Goal: Information Seeking & Learning: Learn about a topic

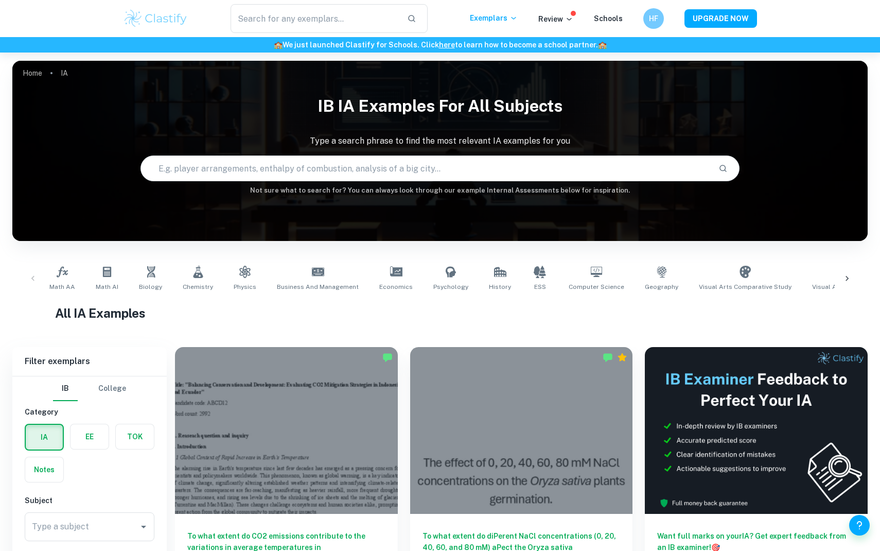
scroll to position [164, 0]
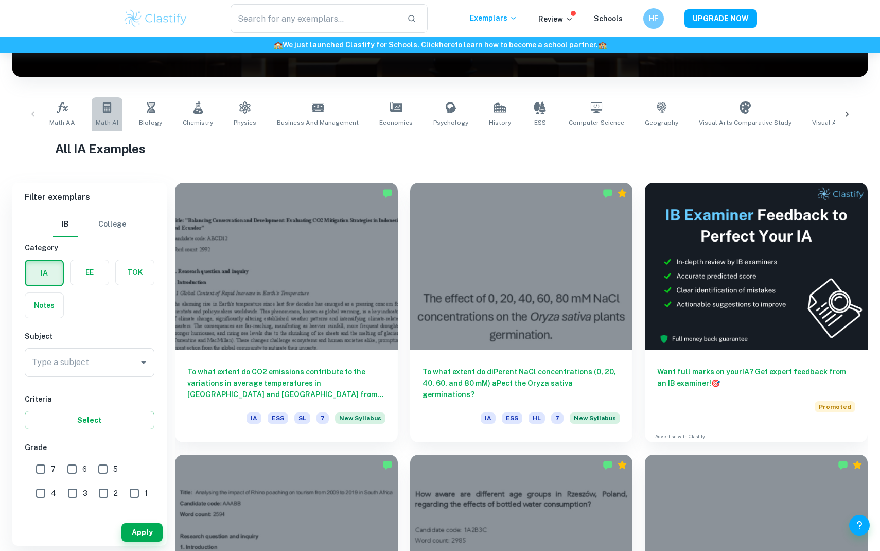
click at [100, 114] on link "Math AI" at bounding box center [107, 114] width 31 height 34
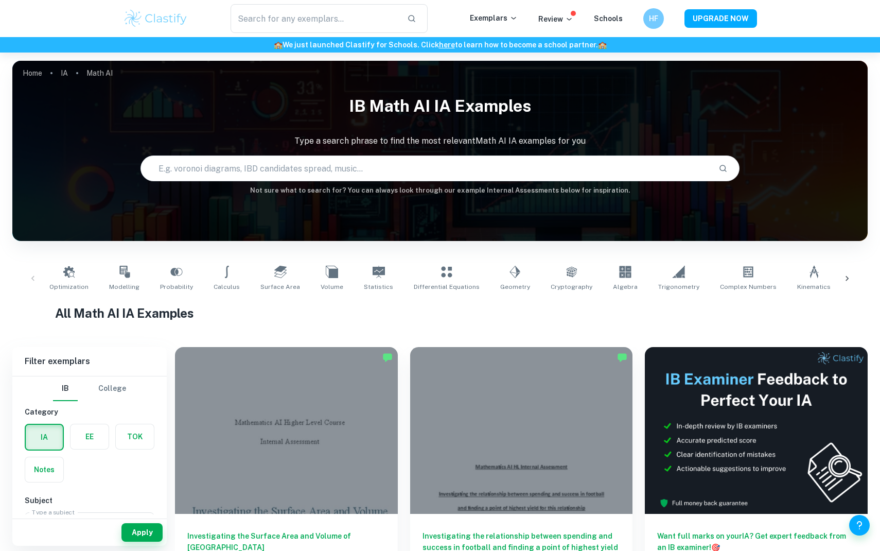
click at [33, 274] on div "Optimization Modelling Probability Calculus Surface Area Volume Statistics Diff…" at bounding box center [440, 278] width 839 height 34
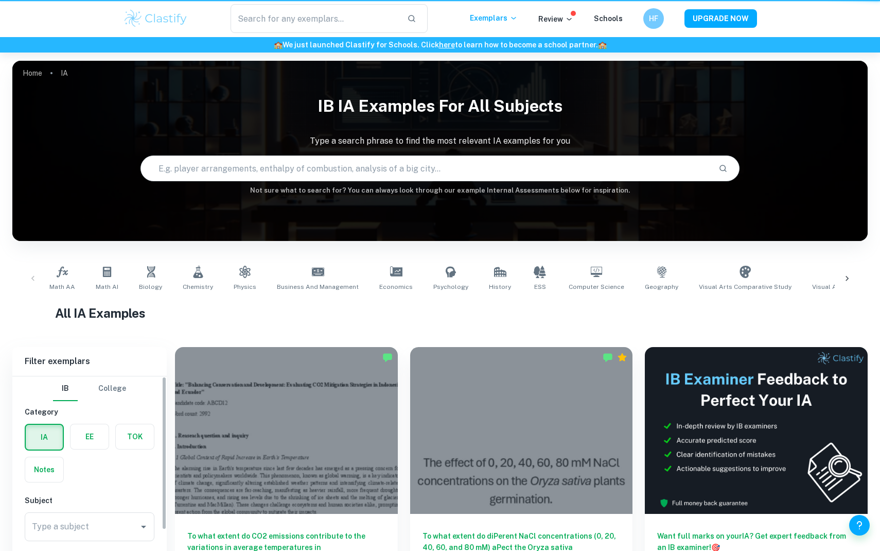
scroll to position [164, 0]
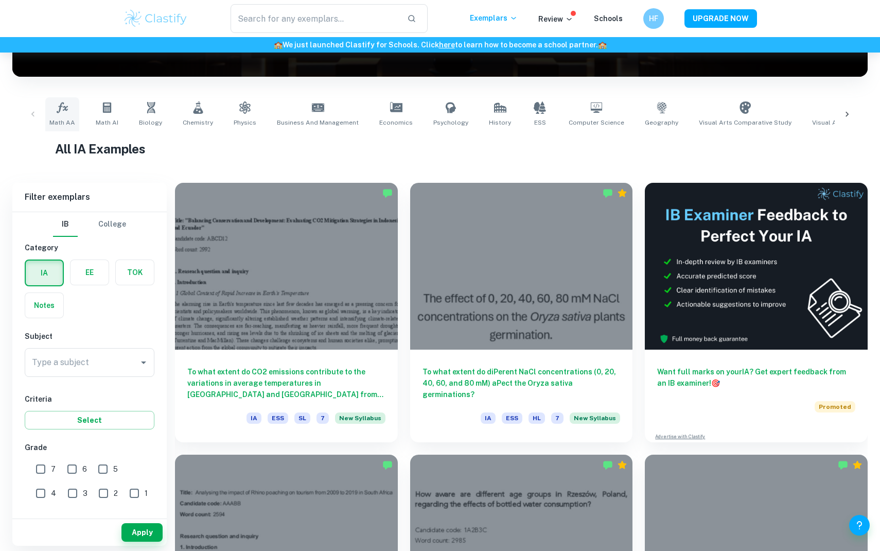
click at [66, 105] on icon at bounding box center [62, 107] width 12 height 12
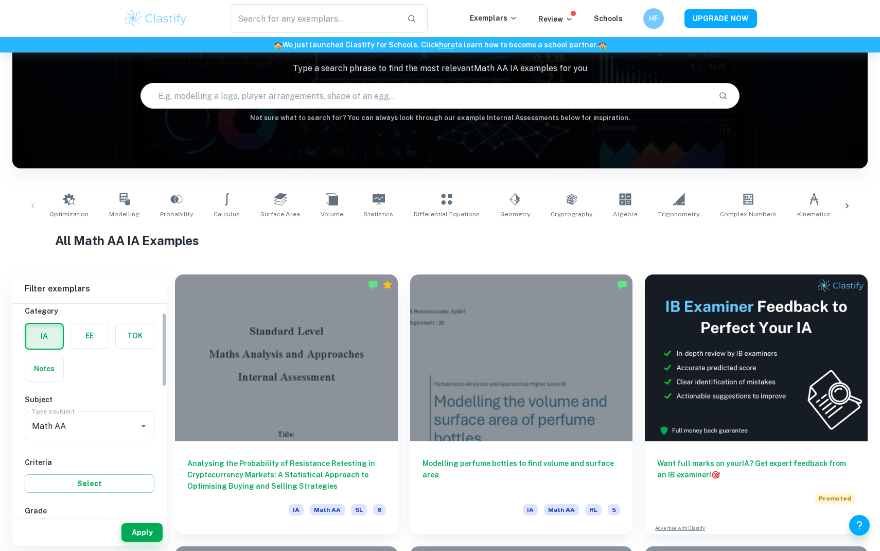
scroll to position [34, 0]
click at [234, 98] on input "text" at bounding box center [425, 95] width 569 height 29
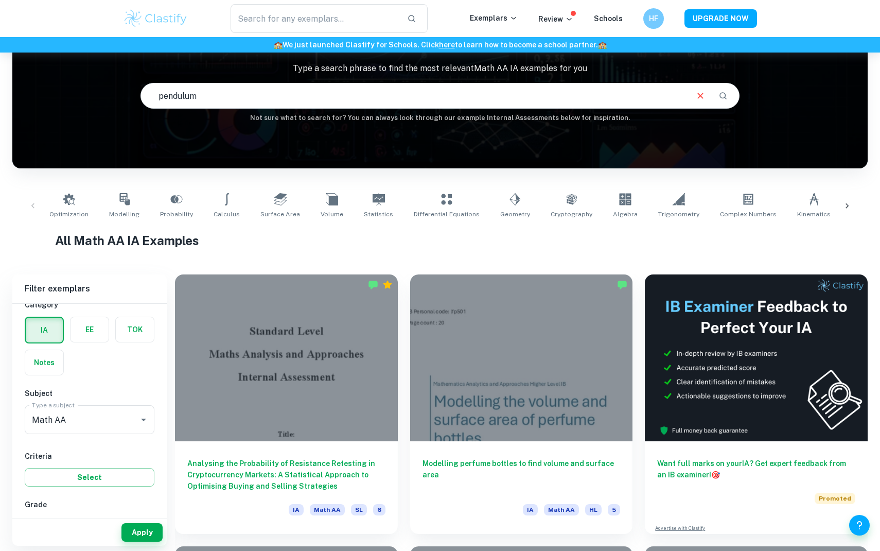
type input "pendulum"
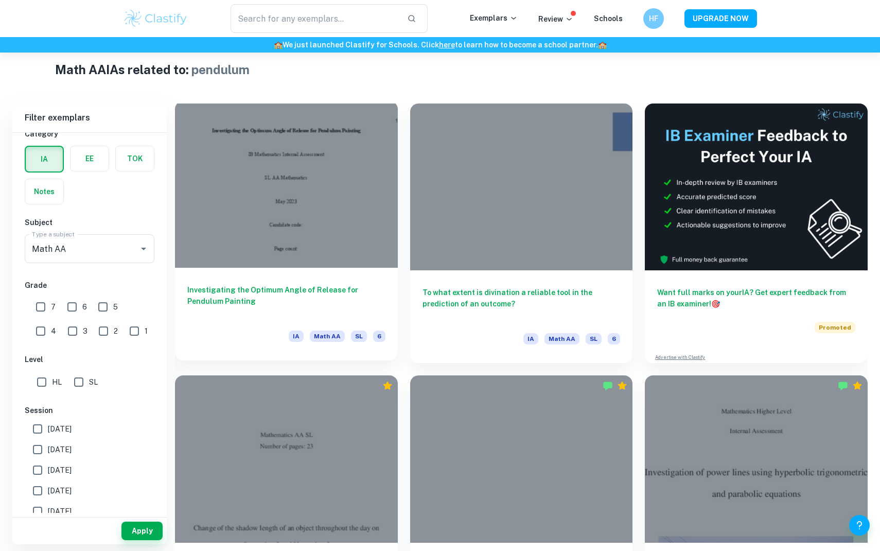
scroll to position [254, 0]
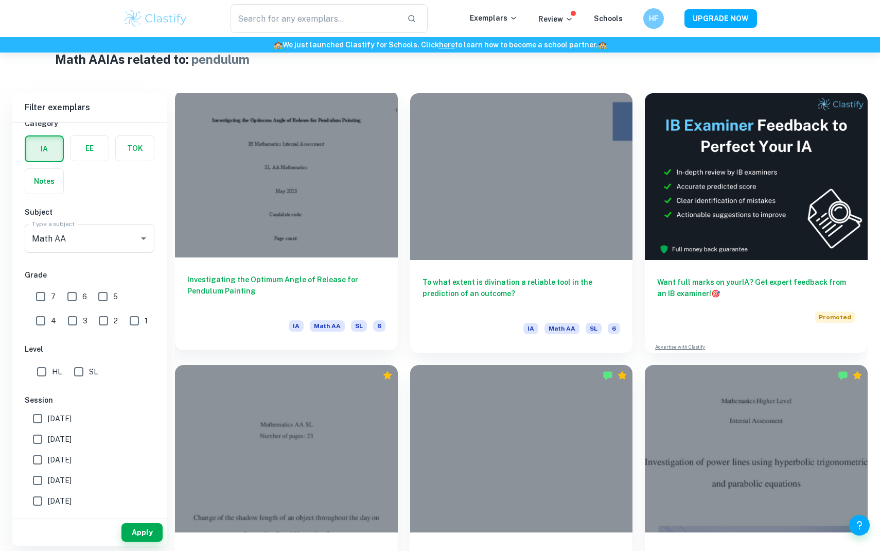
click at [277, 241] on div at bounding box center [286, 174] width 223 height 167
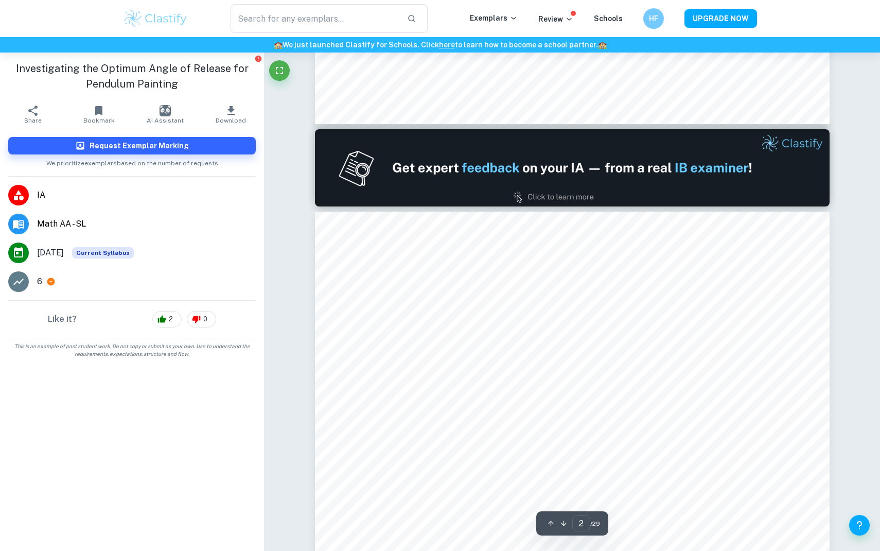
scroll to position [667, 0]
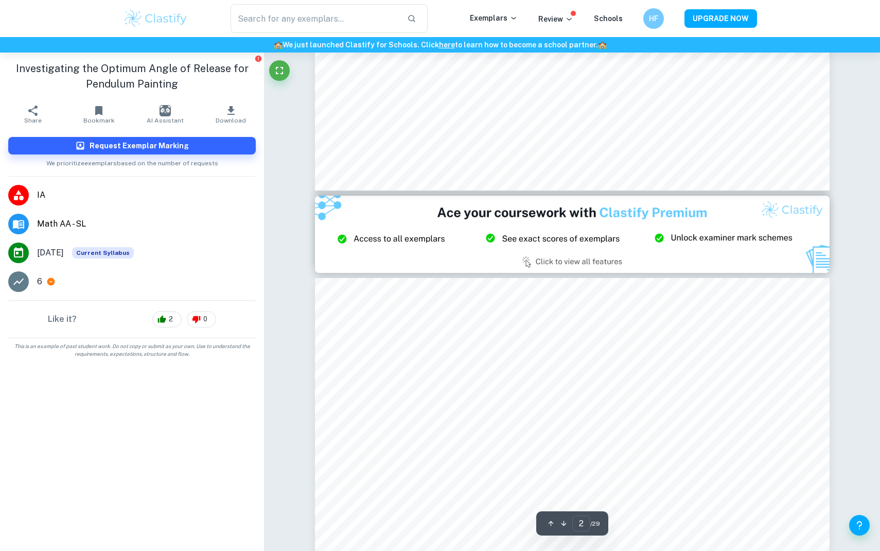
type input "3"
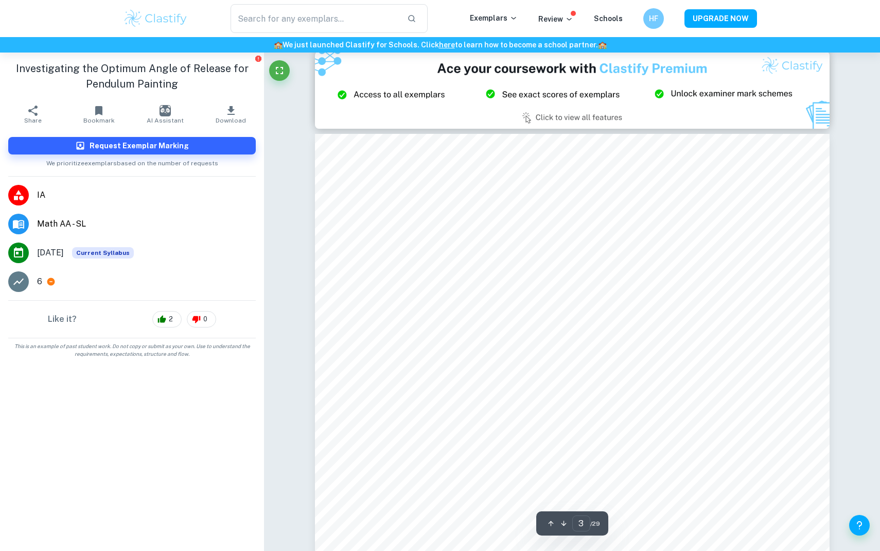
scroll to position [1559, 0]
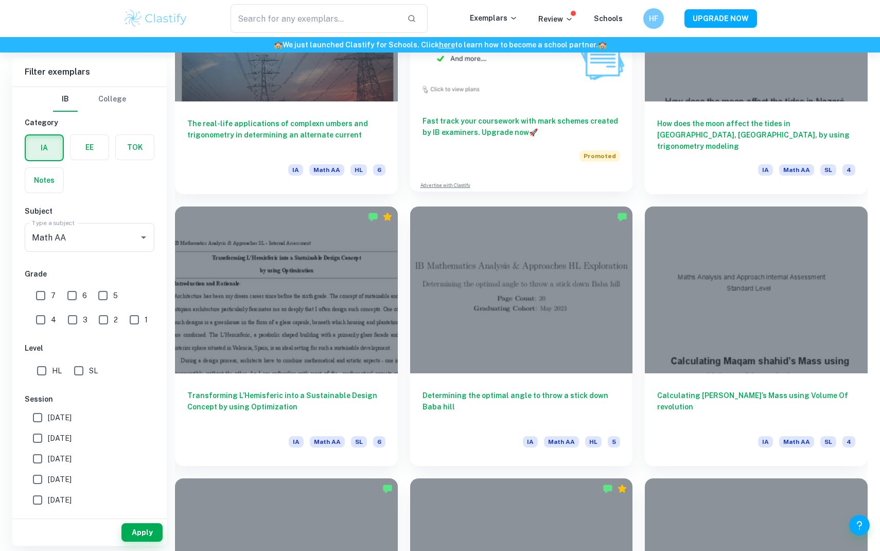
scroll to position [2347, 0]
